Goal: Task Accomplishment & Management: Manage account settings

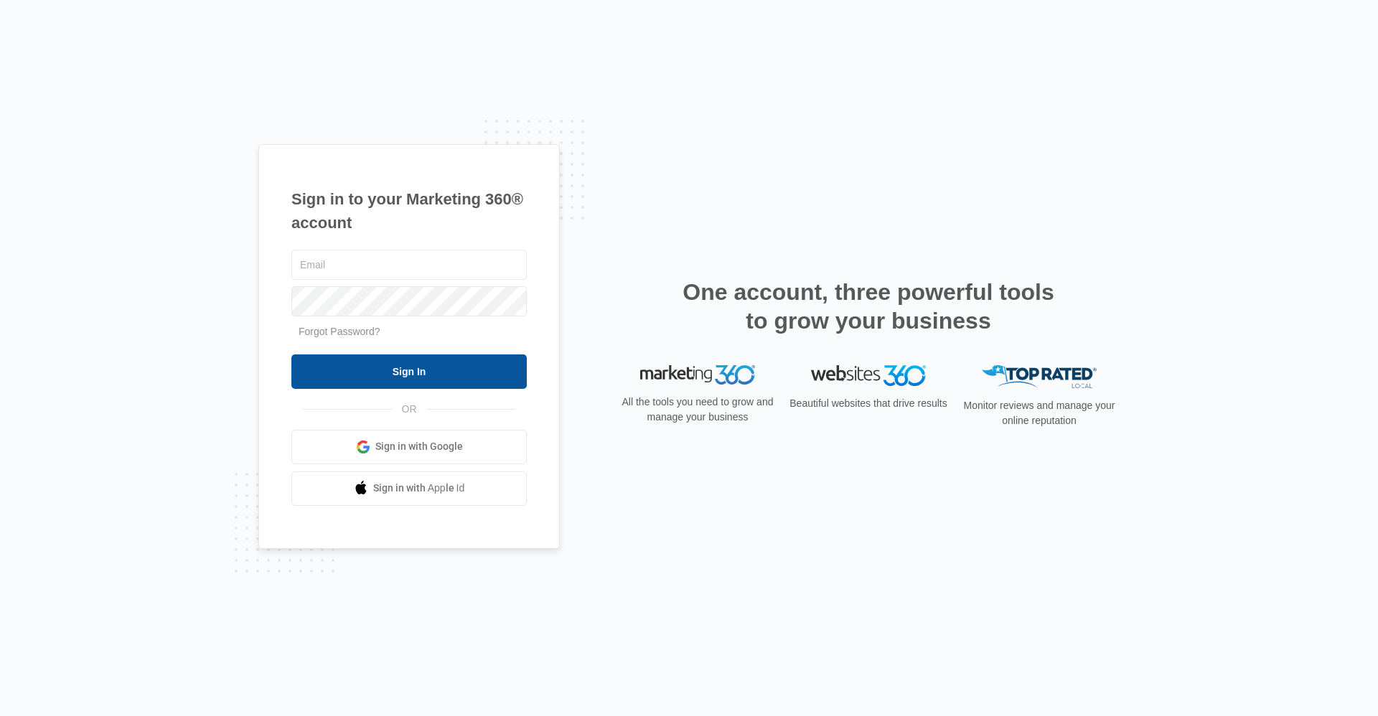
type input "ridgelease2@vintage-corp.com"
click at [475, 385] on input "Sign In" at bounding box center [408, 372] width 235 height 34
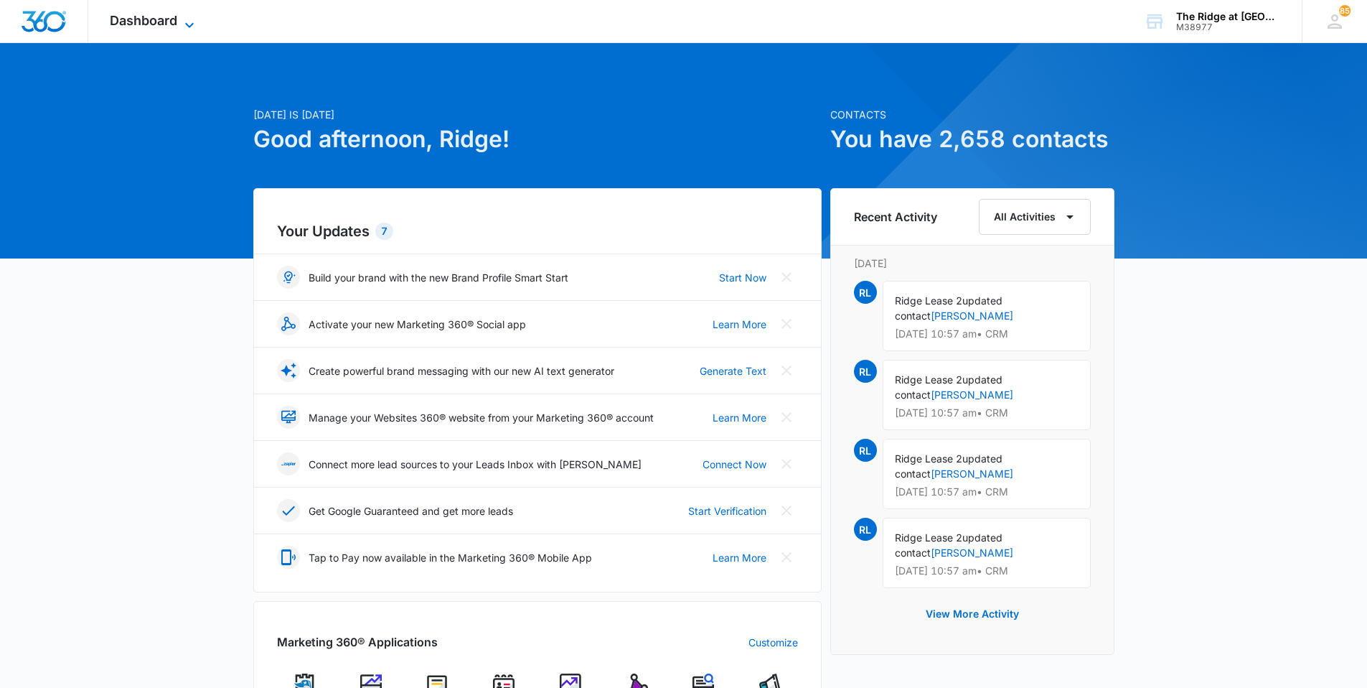
click at [167, 20] on span "Dashboard" at bounding box center [143, 20] width 67 height 15
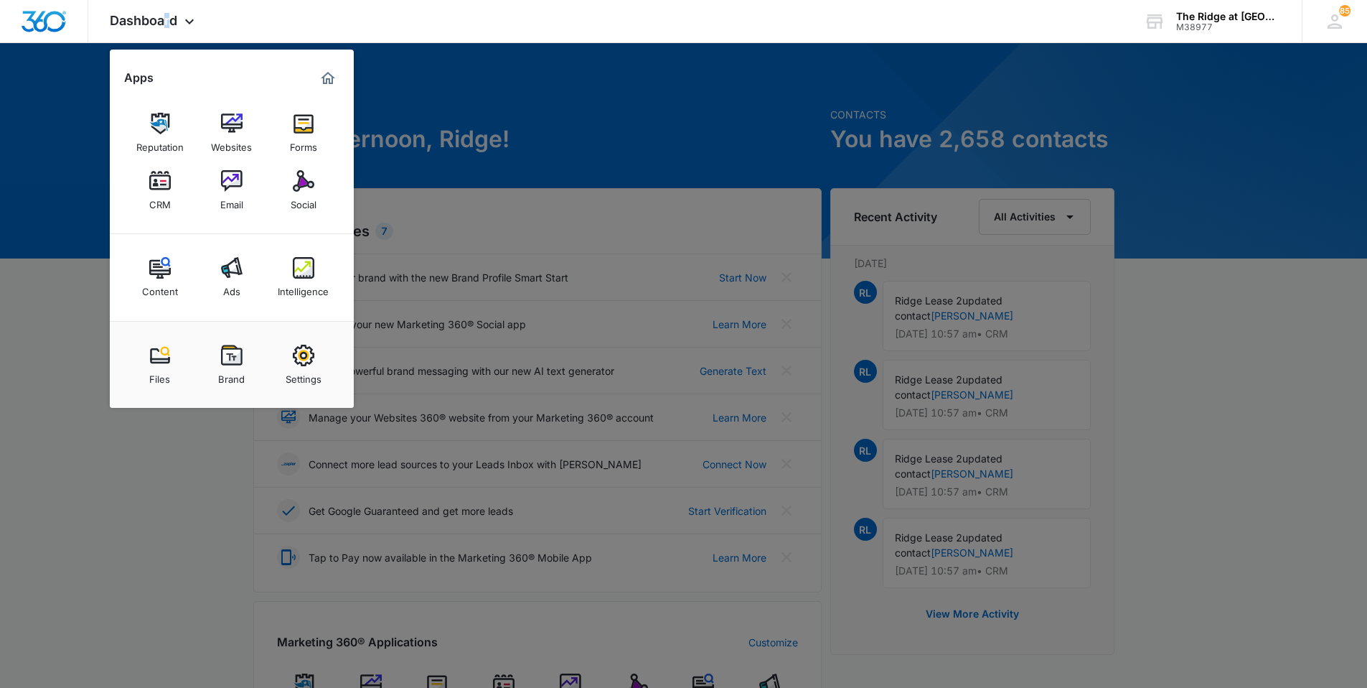
click at [133, 175] on link "CRM" at bounding box center [160, 190] width 55 height 55
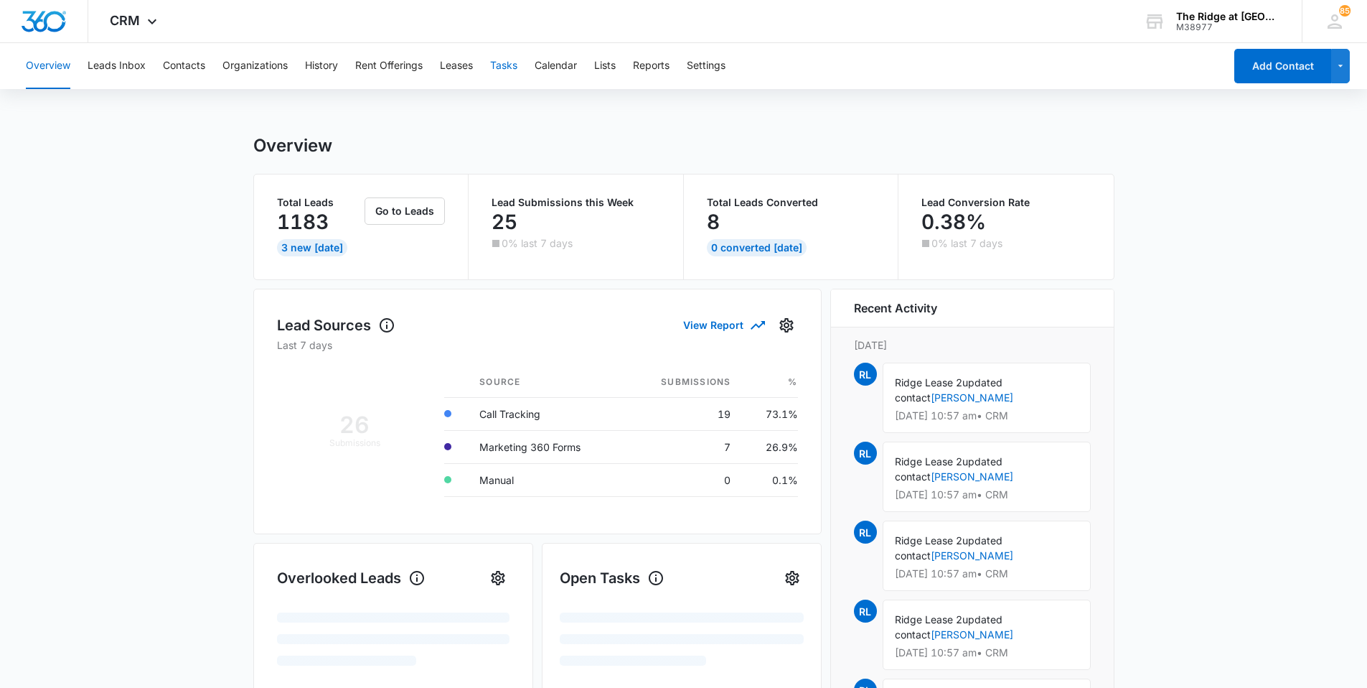
click at [505, 62] on button "Tasks" at bounding box center [503, 66] width 27 height 46
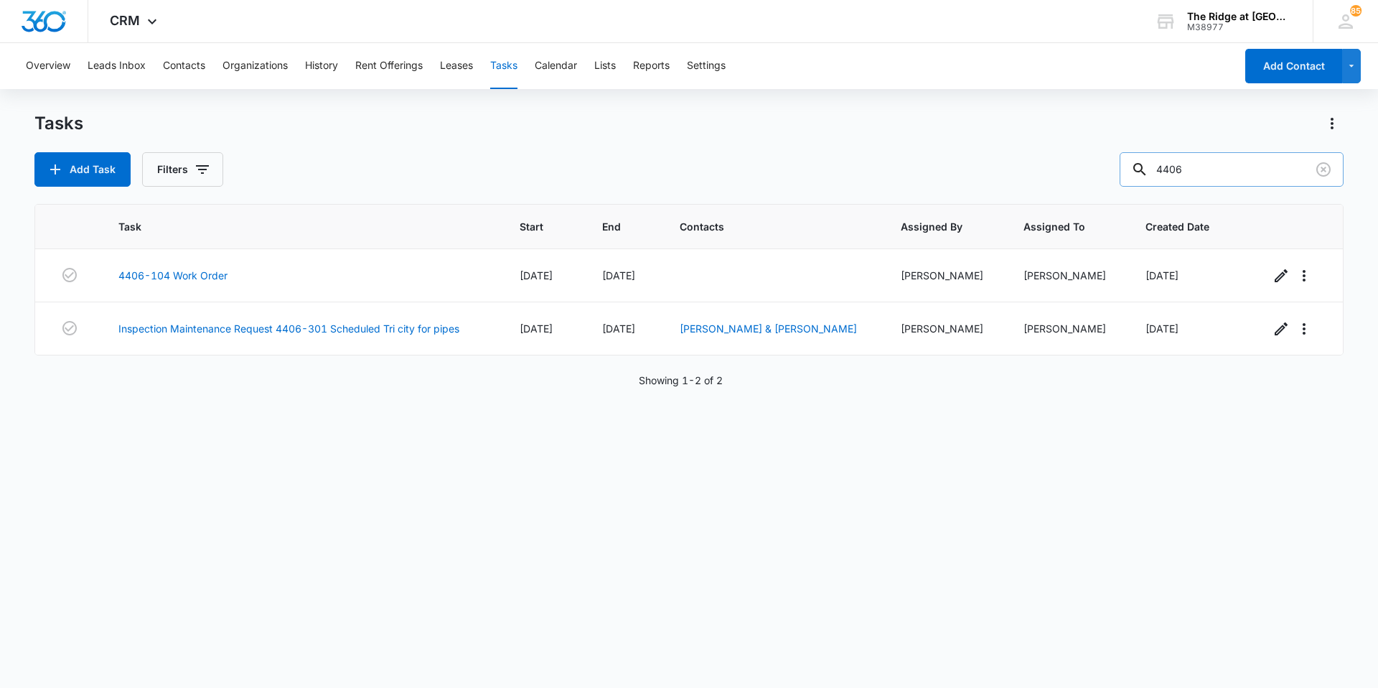
click at [599, 183] on input "4406" at bounding box center [1232, 169] width 224 height 34
type input "4408"
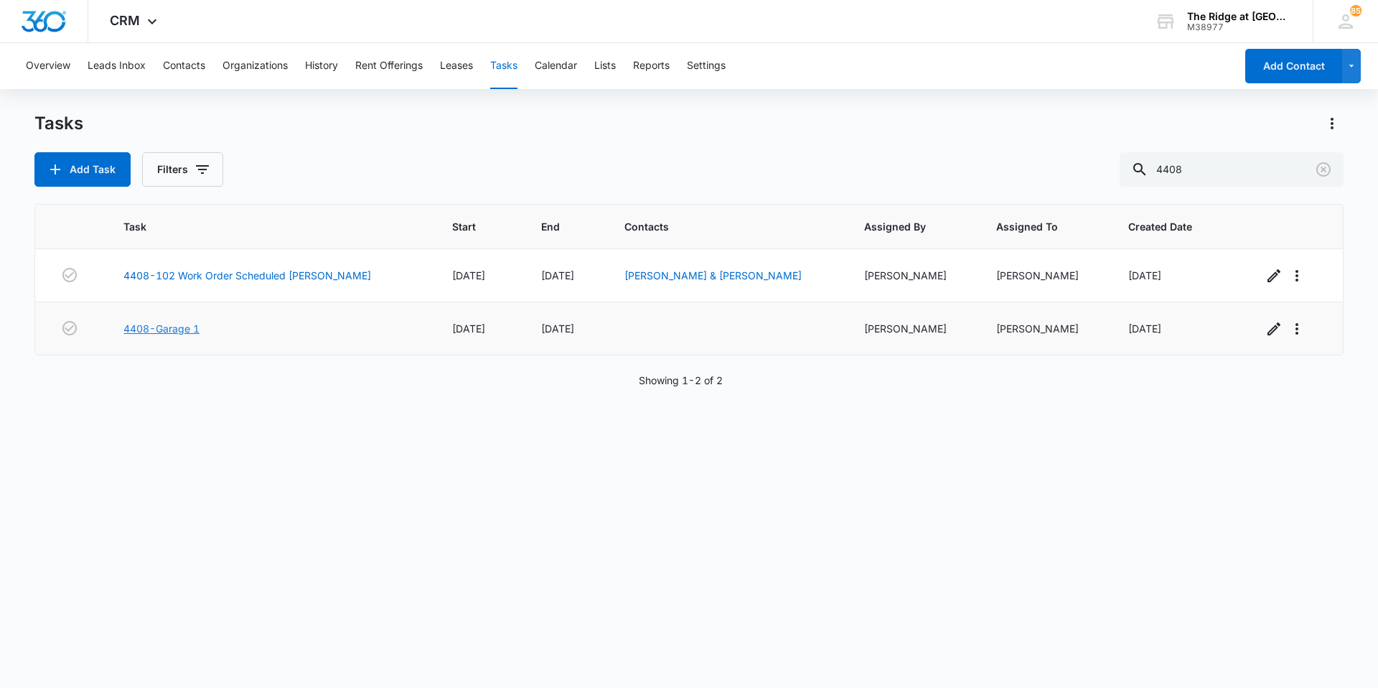
click at [178, 321] on link "4408-Garage 1" at bounding box center [161, 328] width 76 height 15
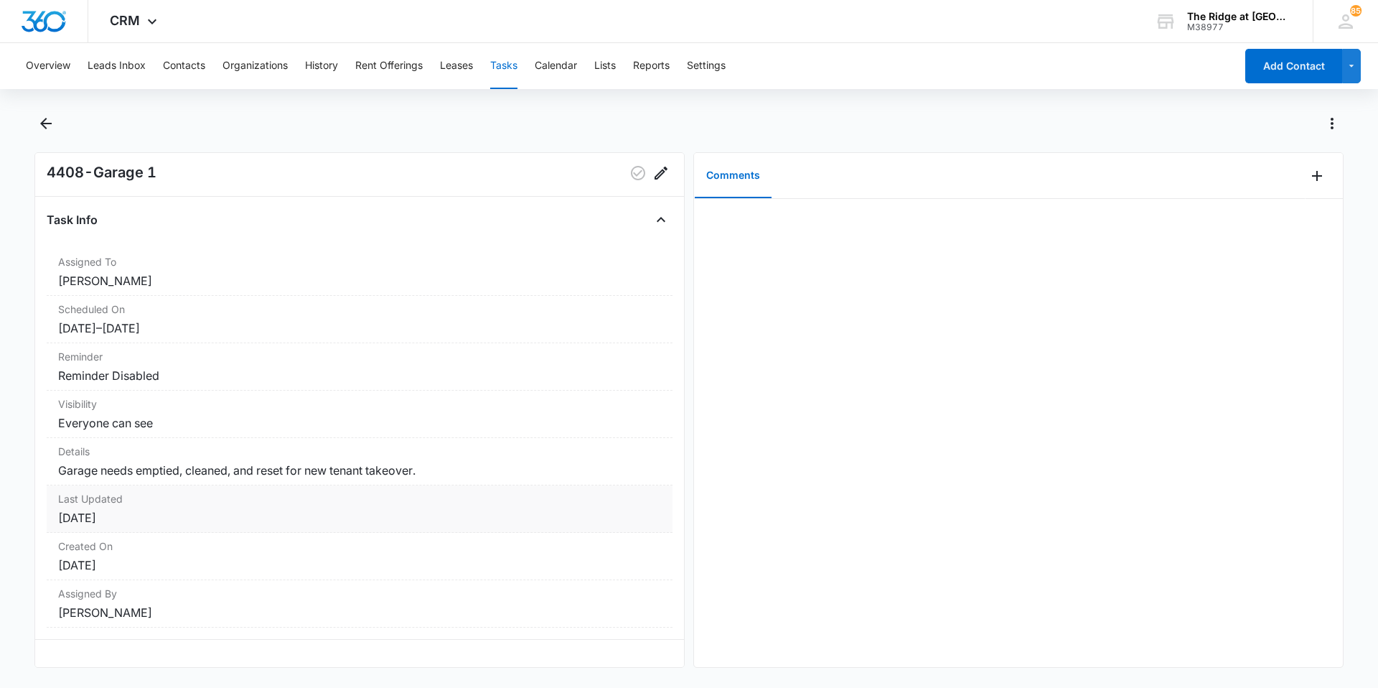
scroll to position [35, 0]
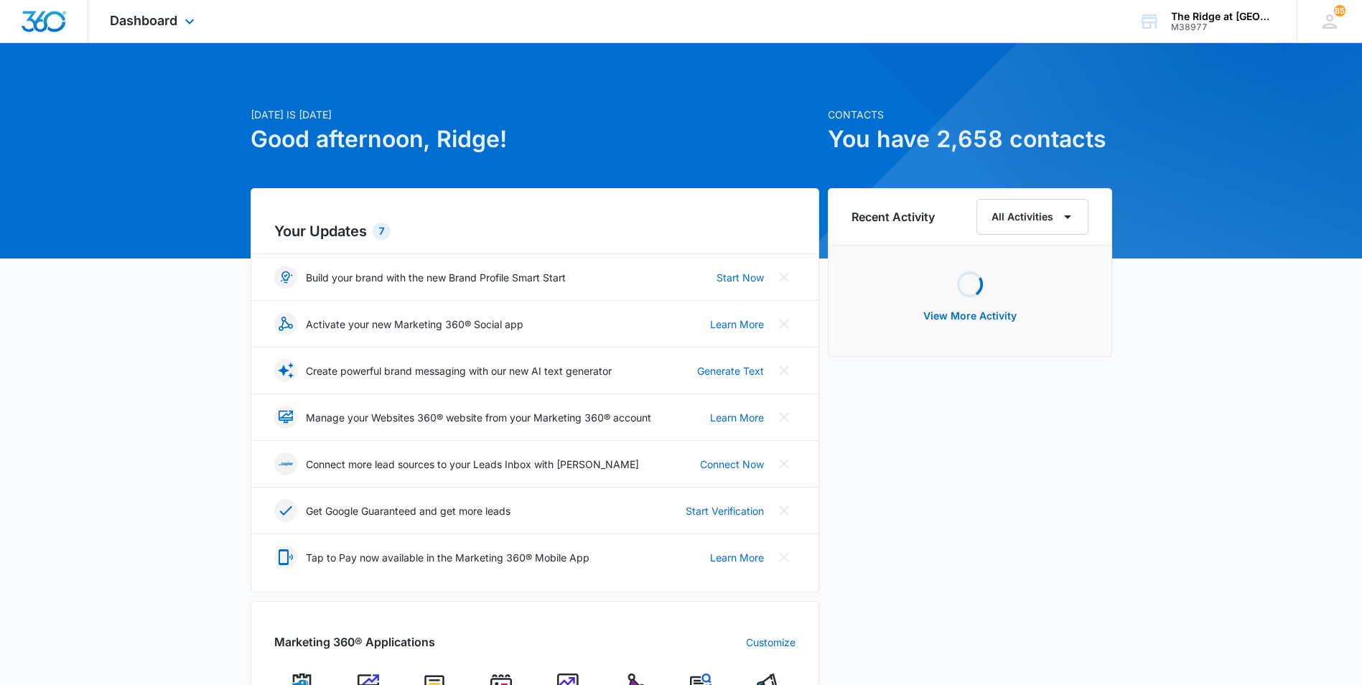
click at [164, 12] on div "Dashboard Apps Reputation Websites Forms CRM Email Social Content Ads Intellige…" at bounding box center [153, 21] width 131 height 42
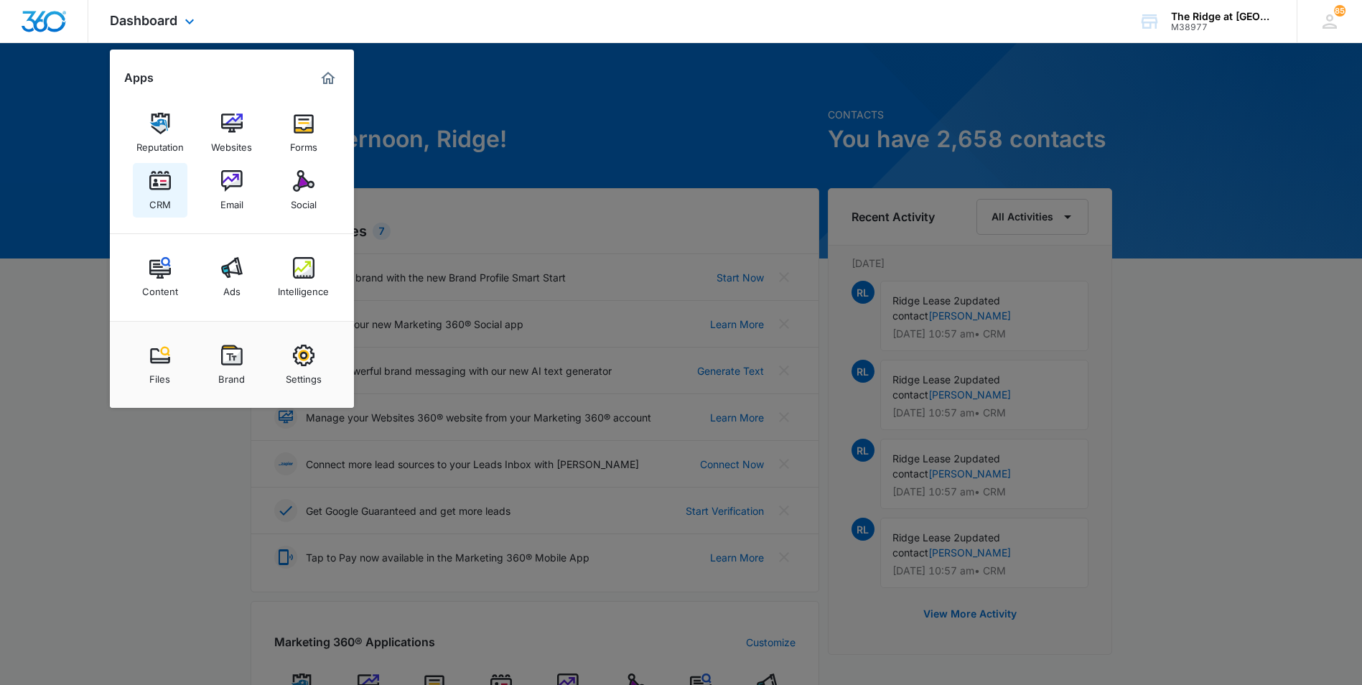
click at [157, 187] on img at bounding box center [160, 181] width 22 height 22
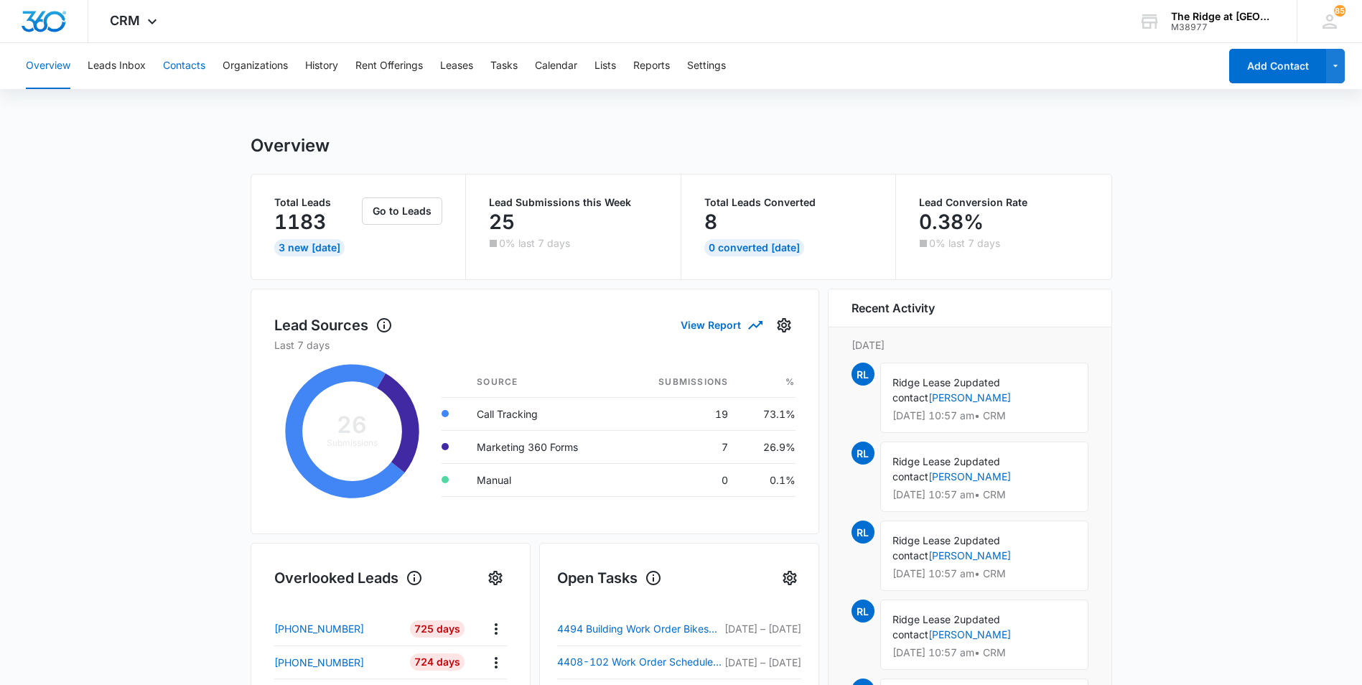
click at [187, 59] on button "Contacts" at bounding box center [184, 66] width 42 height 46
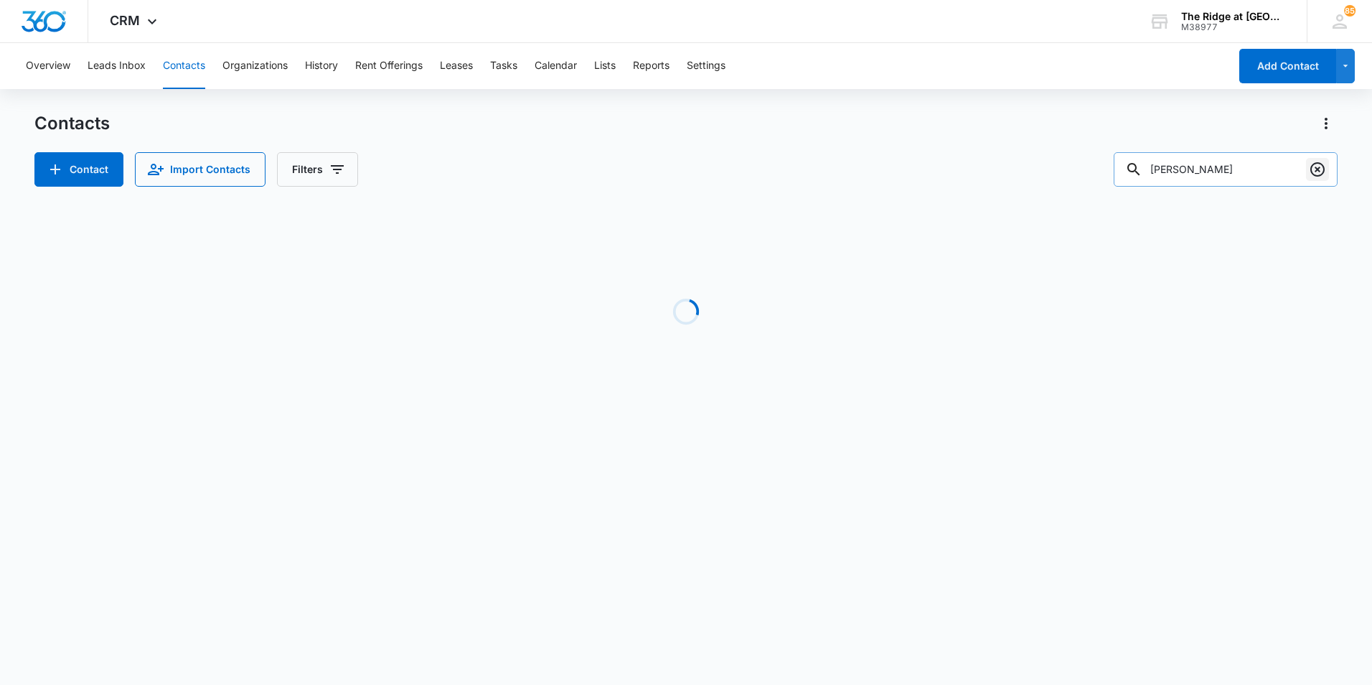
click at [1323, 175] on icon "Clear" at bounding box center [1317, 169] width 17 height 17
paste input "Terence Liebler & Alexandra Nunez"
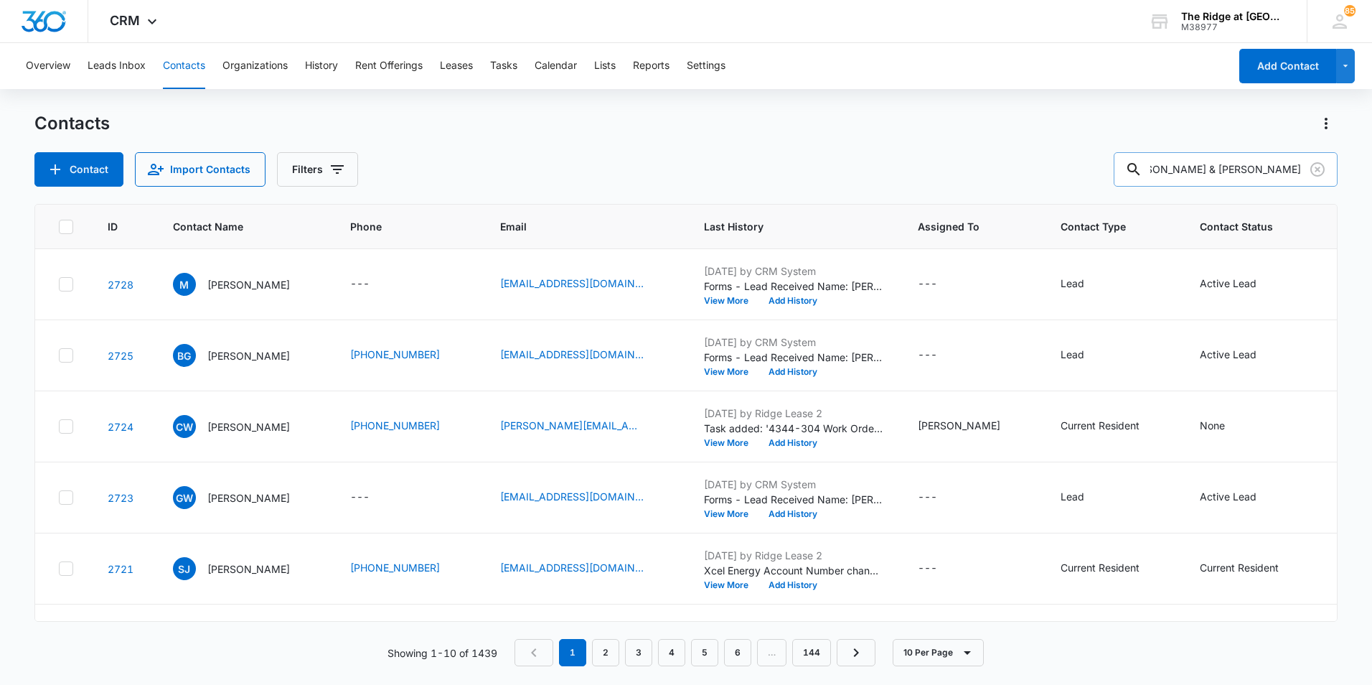
type input "Terence Liebler & Alexandra Nunez"
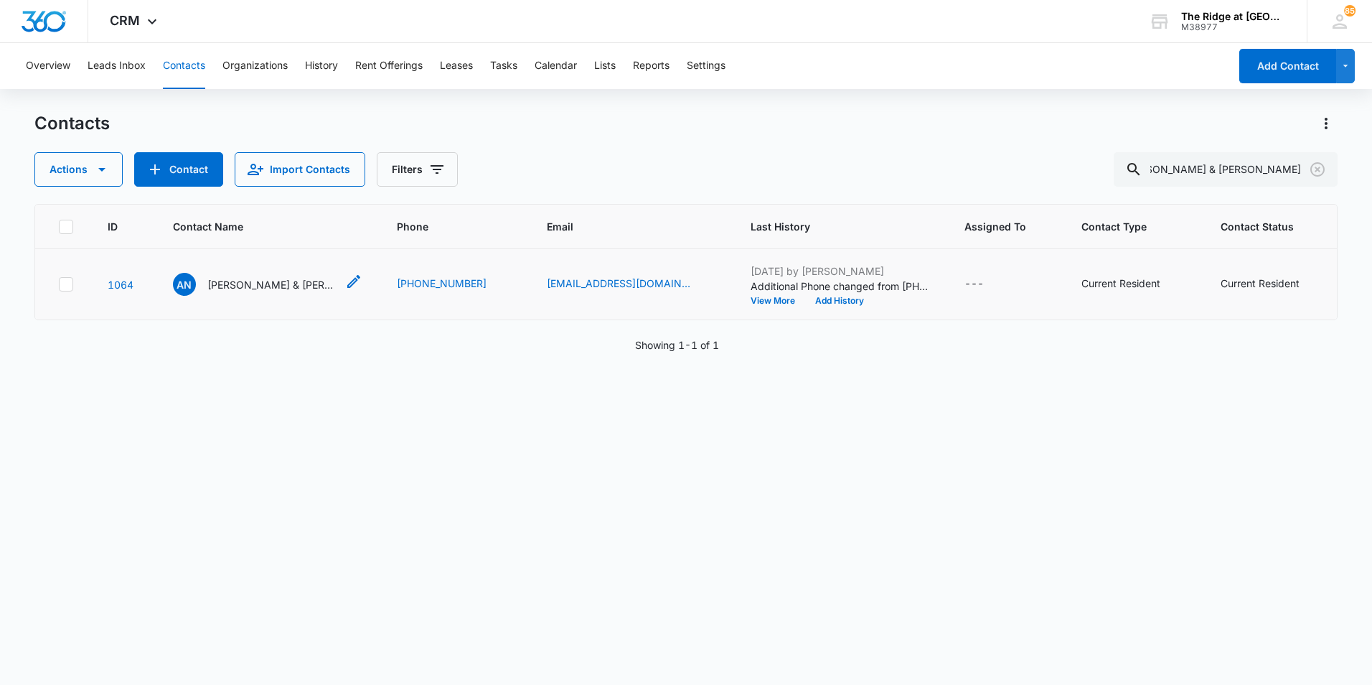
click at [285, 294] on div "AN Alexandra Nunez & Terence Liebler" at bounding box center [255, 284] width 164 height 23
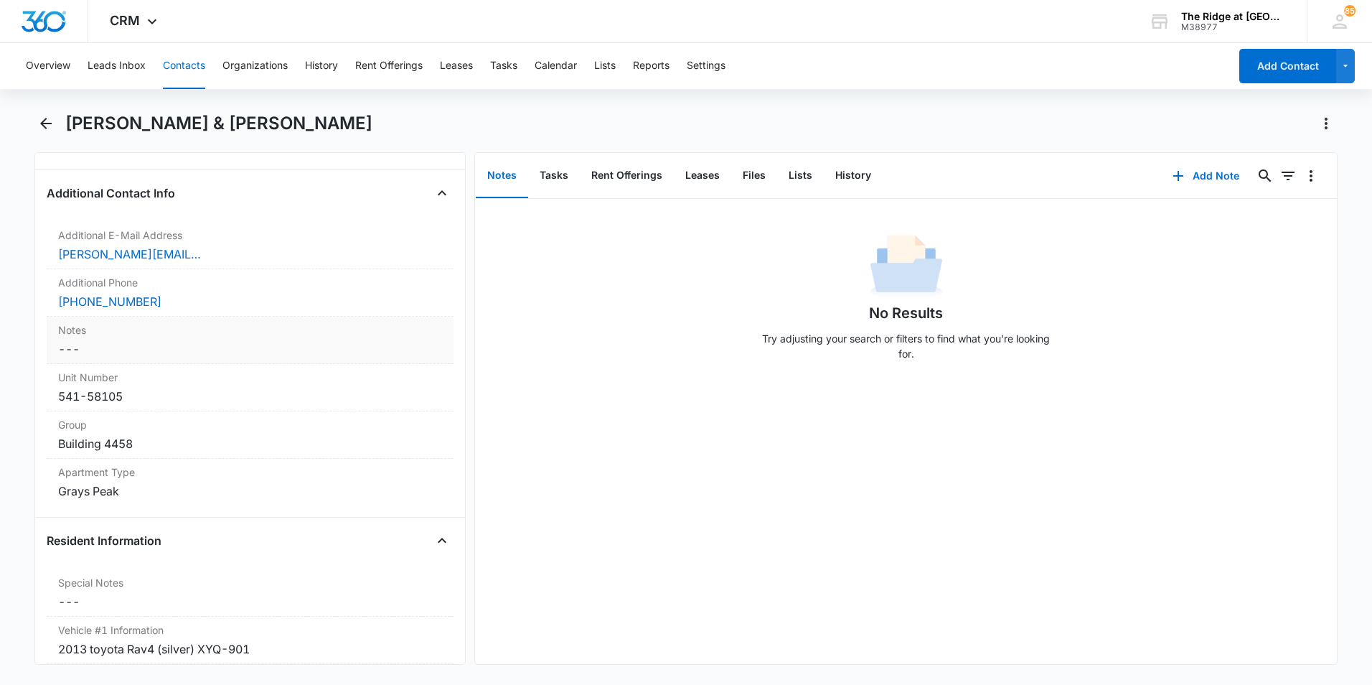
scroll to position [1077, 0]
